Goal: Information Seeking & Learning: Learn about a topic

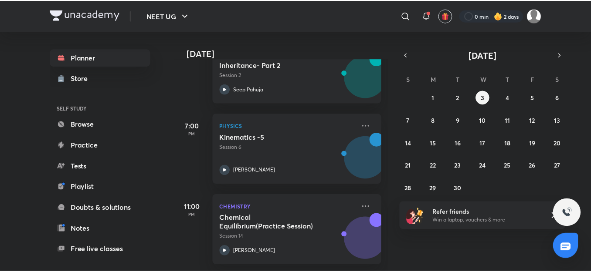
scroll to position [327, 0]
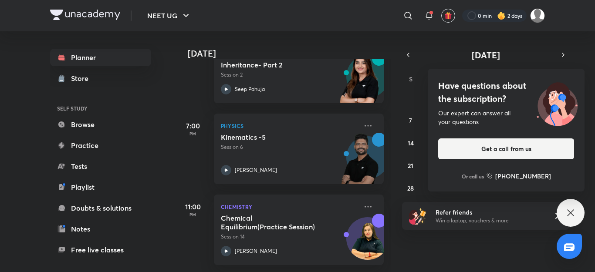
click at [403, 227] on div "Refer friends Win a laptop, vouchers & more" at bounding box center [485, 216] width 167 height 28
click at [569, 211] on icon at bounding box center [571, 213] width 7 height 7
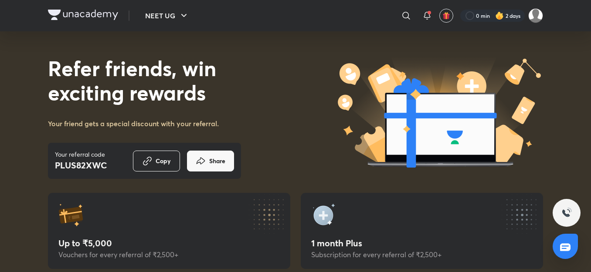
click at [54, 12] on img at bounding box center [83, 15] width 70 height 10
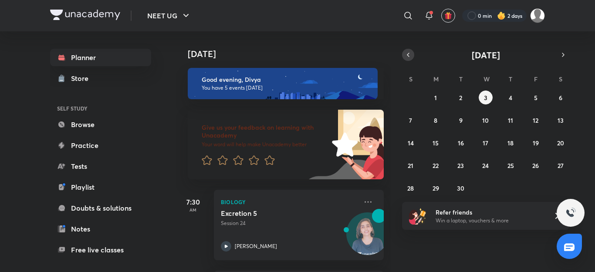
click at [411, 58] on icon "button" at bounding box center [408, 55] width 7 height 8
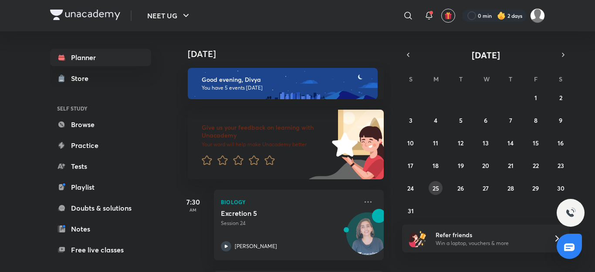
click at [433, 184] on button "25" at bounding box center [436, 188] width 14 height 14
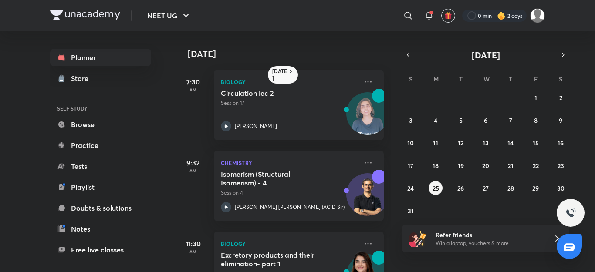
click at [288, 250] on div "Biology Excretory products and their elimination- part 1 Session 1 Seep Pahuja" at bounding box center [299, 267] width 170 height 71
